Goal: Find specific page/section: Find specific page/section

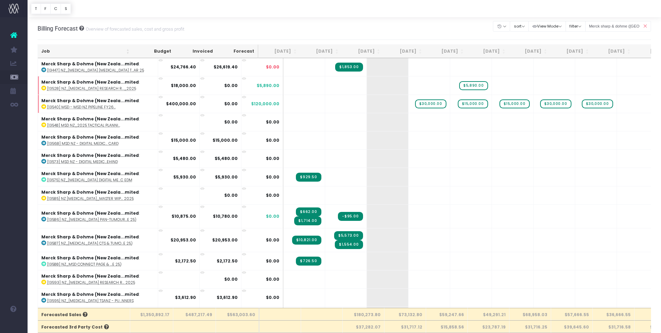
scroll to position [0, 2]
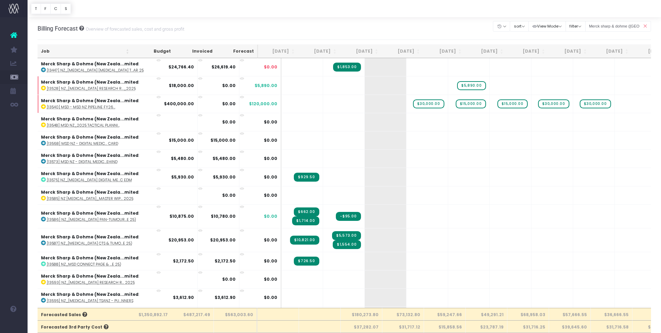
click at [10, 34] on link at bounding box center [14, 35] width 28 height 15
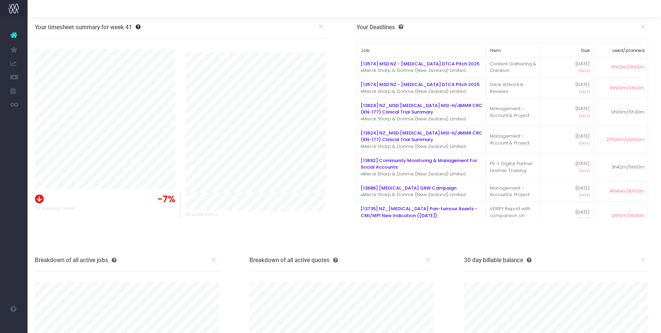
scroll to position [0, 3]
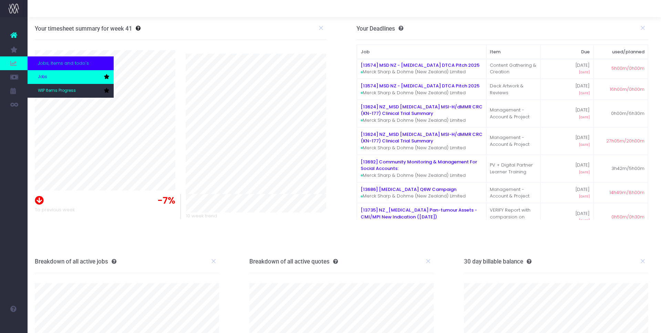
click at [44, 75] on span "Jobs" at bounding box center [42, 77] width 9 height 6
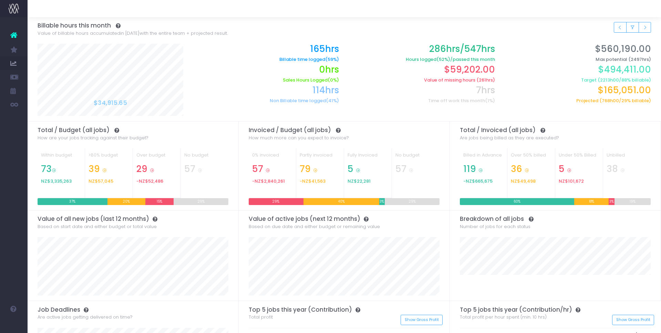
click at [16, 36] on icon at bounding box center [13, 35] width 7 height 9
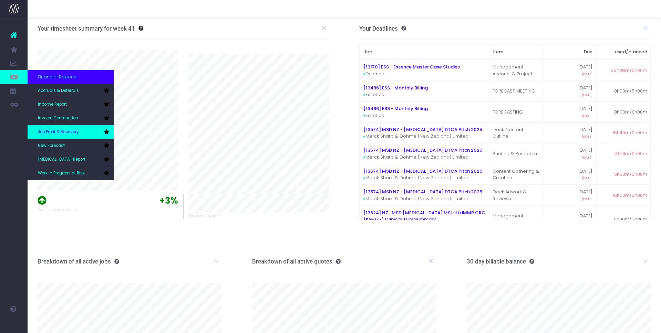
click at [68, 130] on span "Job Profit & Recovery" at bounding box center [58, 132] width 41 height 6
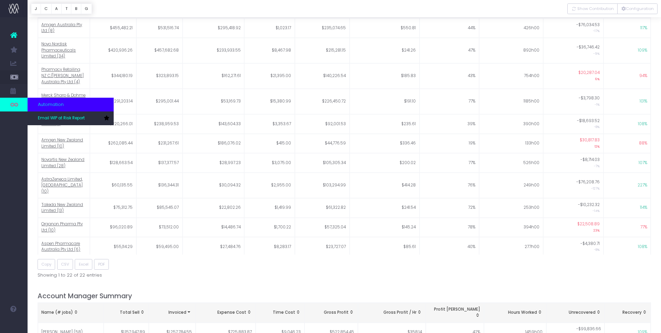
scroll to position [406, 0]
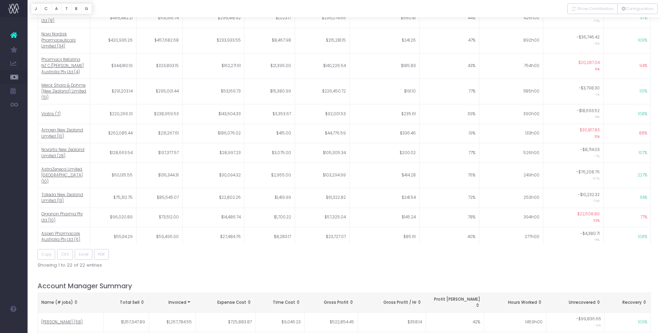
click at [13, 35] on icon at bounding box center [13, 35] width 7 height 9
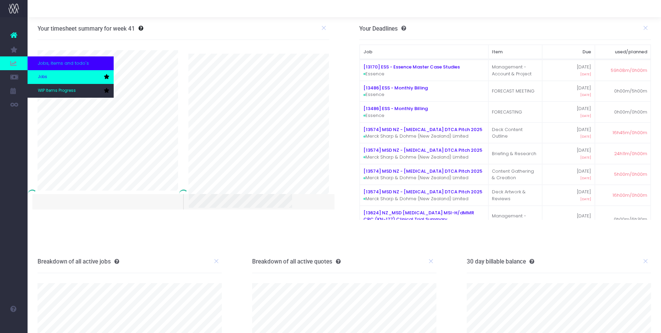
click at [44, 72] on link "Jobs" at bounding box center [71, 77] width 86 height 14
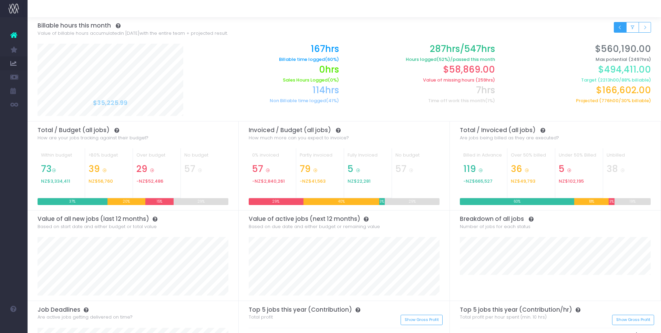
click at [619, 28] on icon "Small button group" at bounding box center [620, 28] width 5 height 0
click at [618, 28] on icon "Small button group" at bounding box center [620, 28] width 5 height 0
click at [15, 36] on icon at bounding box center [13, 35] width 7 height 9
